Goal: Navigation & Orientation: Go to known website

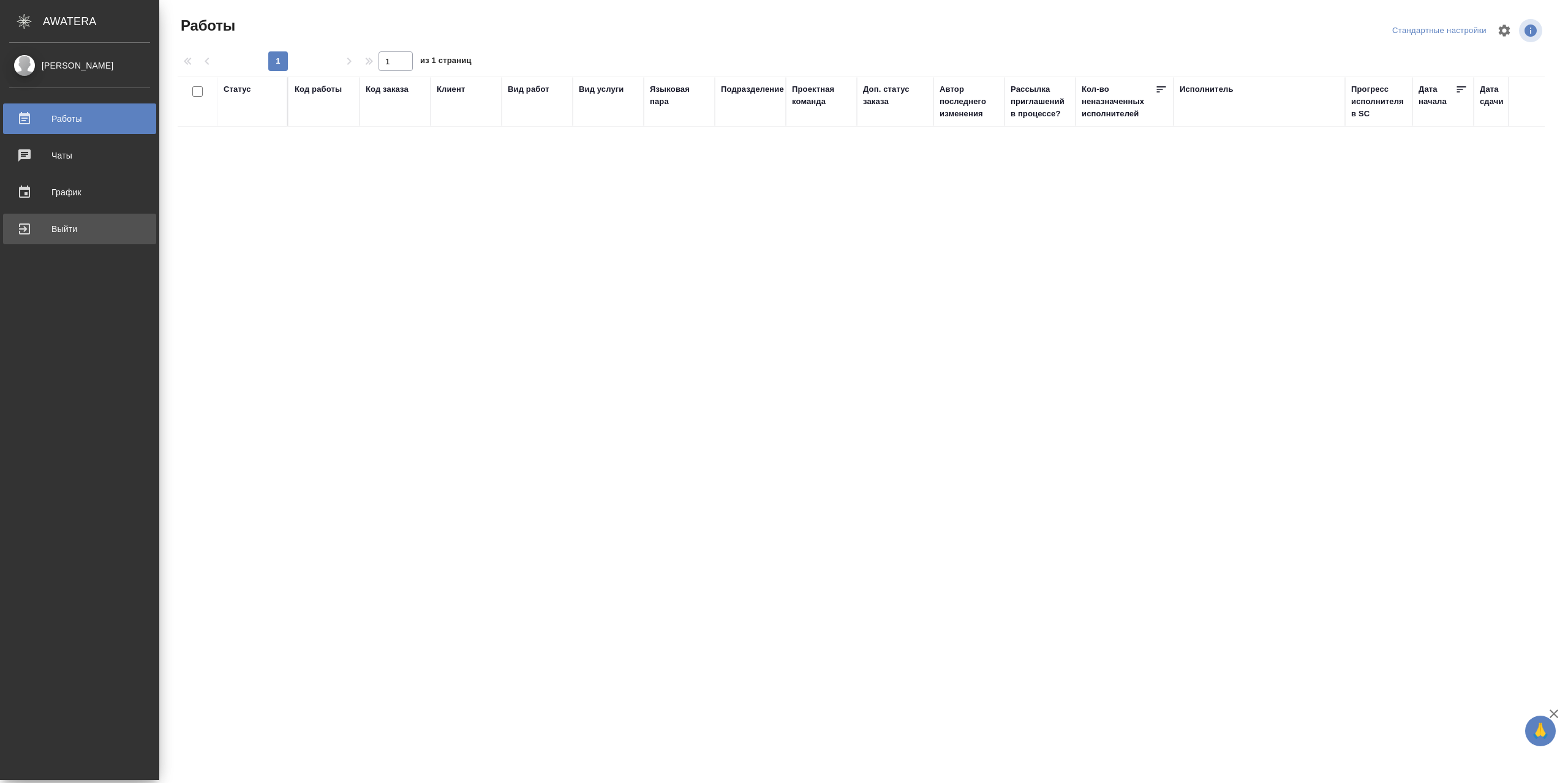
click at [46, 239] on link "Выйти" at bounding box center [80, 229] width 153 height 31
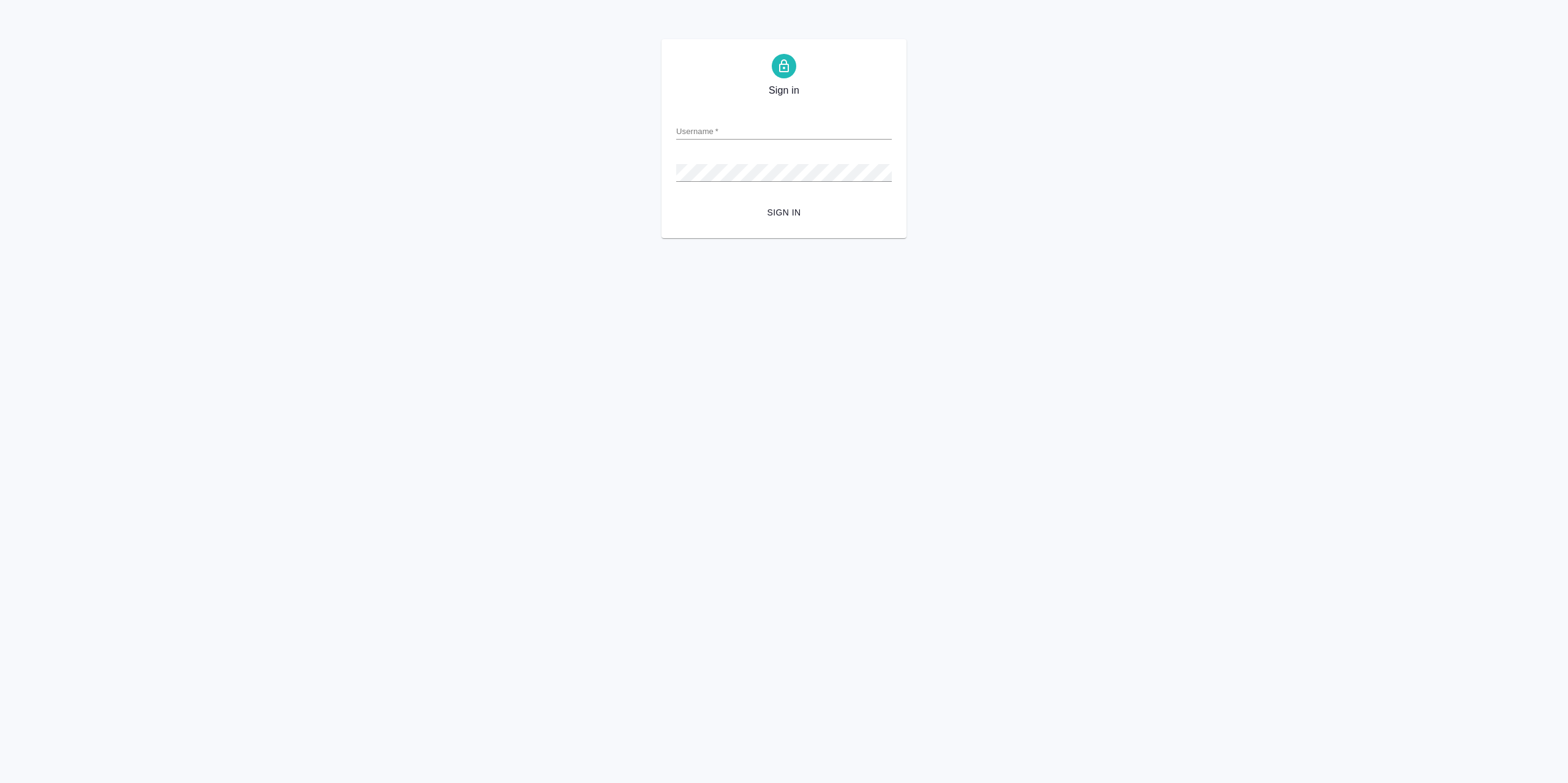
type input "[EMAIL_ADDRESS][DOMAIN_NAME]"
click at [758, 216] on span "Sign in" at bounding box center [784, 212] width 196 height 15
